Goal: Find contact information: Find contact information

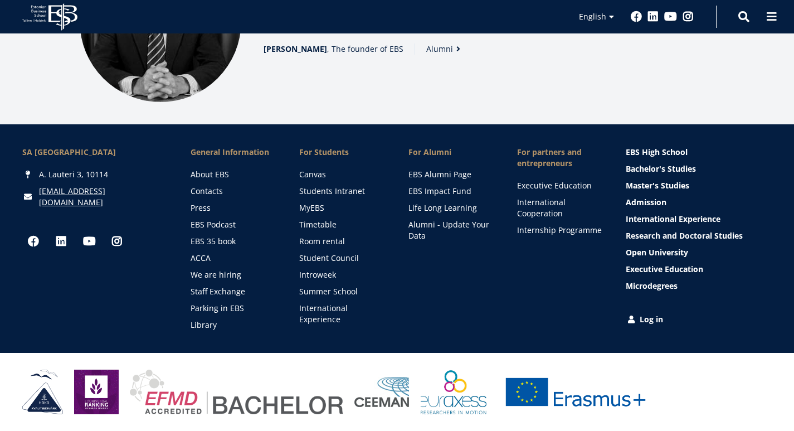
scroll to position [1559, 0]
click at [218, 197] on link "Contacts" at bounding box center [235, 190] width 86 height 11
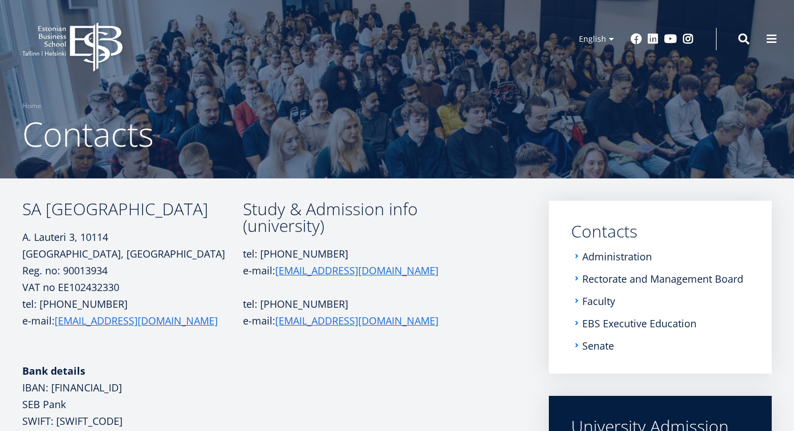
scroll to position [56, 0]
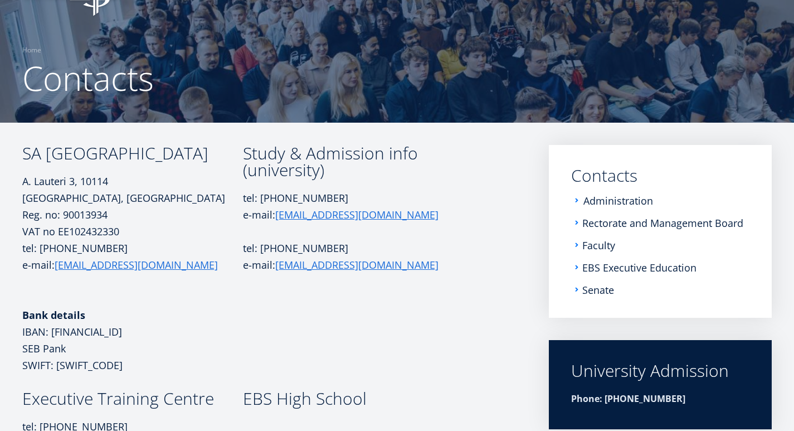
click at [593, 203] on link "Administration" at bounding box center [618, 200] width 70 height 11
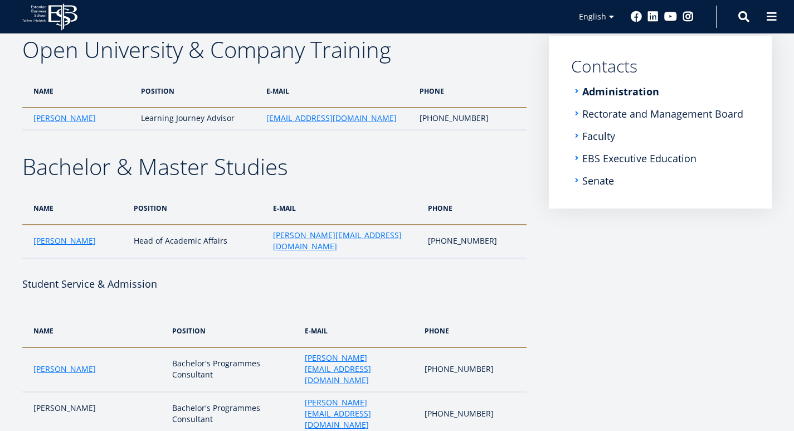
scroll to position [7, 0]
